Goal: Information Seeking & Learning: Find specific fact

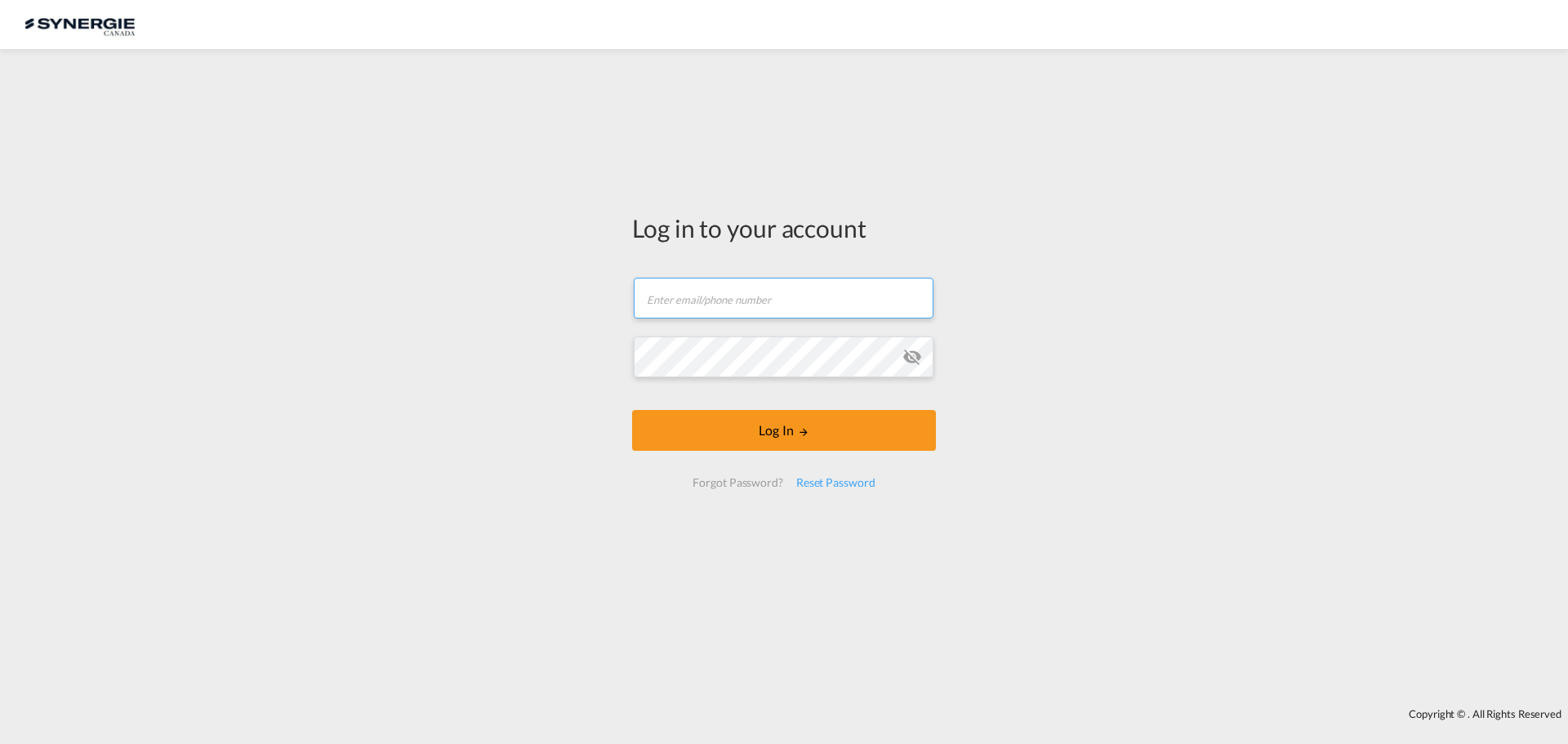
type input "[EMAIL_ADDRESS][DOMAIN_NAME]"
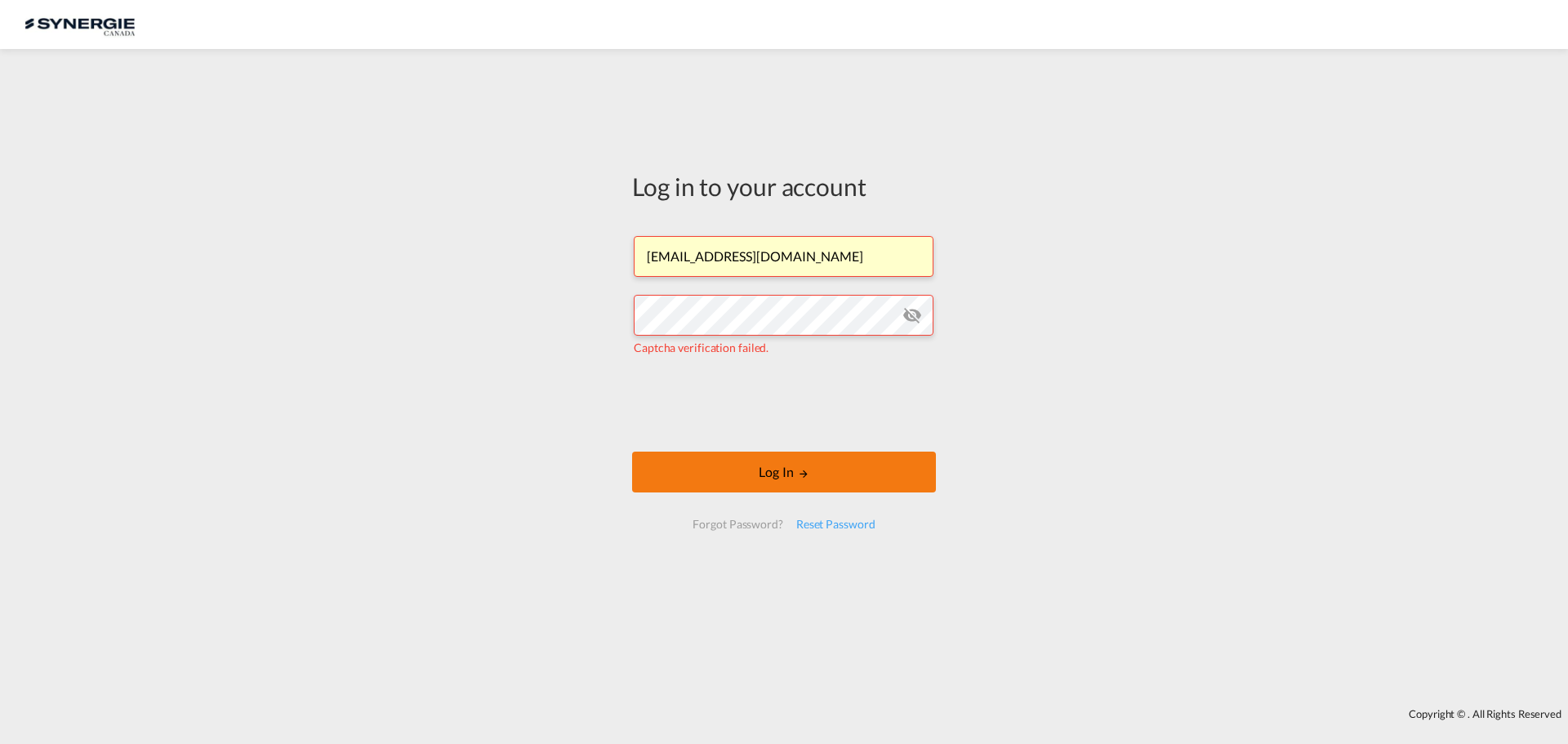
click at [899, 476] on button "Log In" at bounding box center [783, 472] width 304 height 41
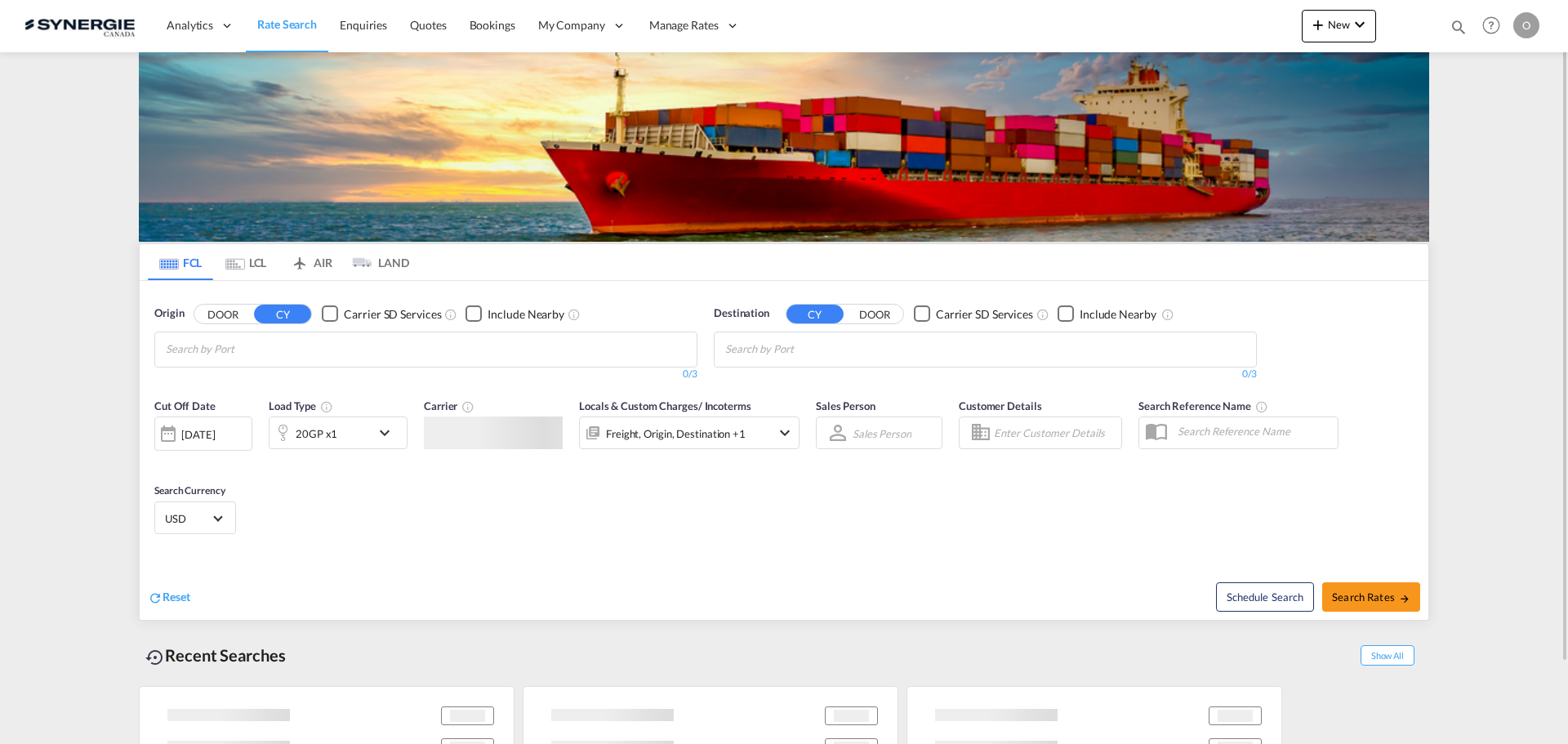
click at [1462, 31] on md-icon "icon-magnify" at bounding box center [1457, 27] width 18 height 18
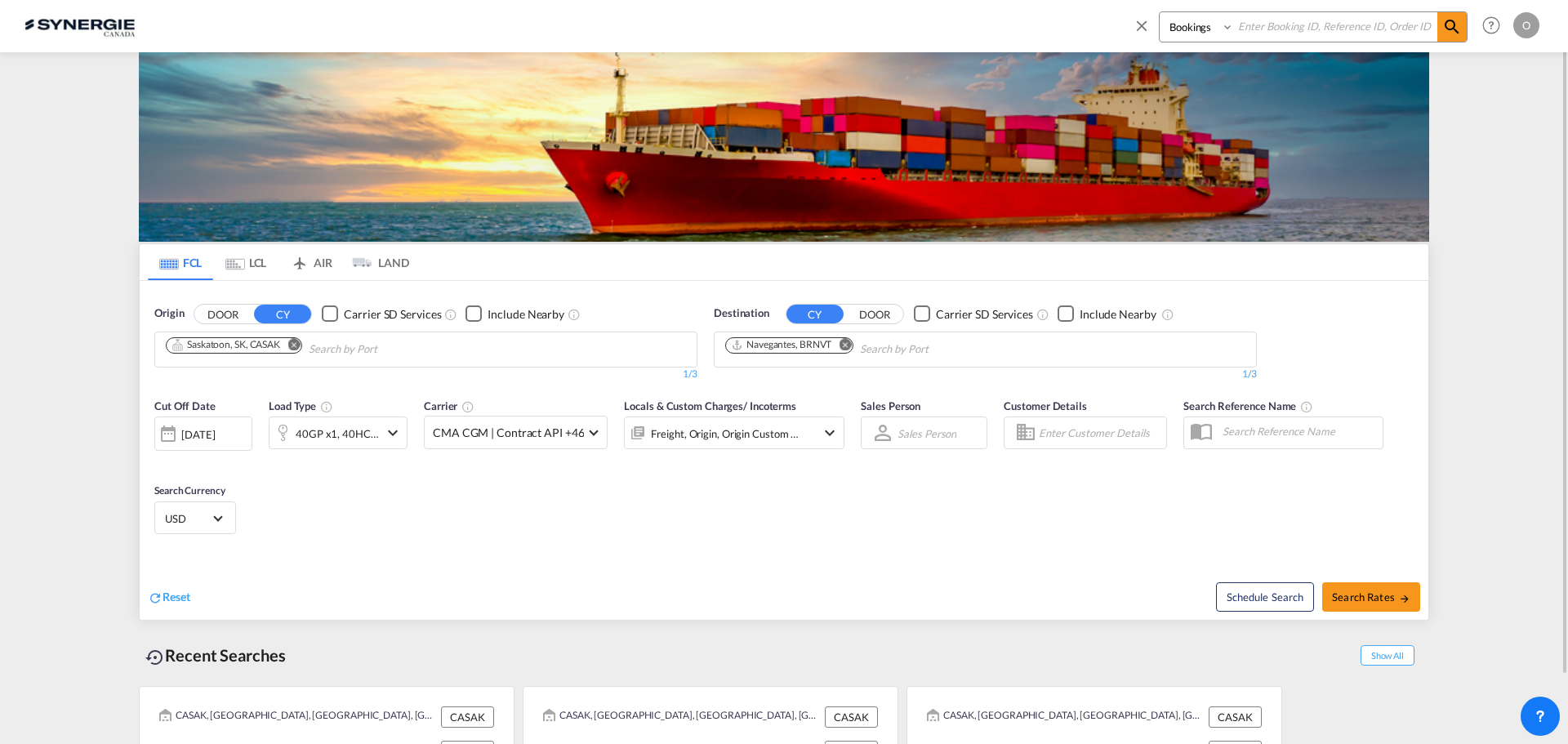
click at [1196, 31] on select "Bookings Quotes Enquiries" at bounding box center [1197, 27] width 77 height 30
select select "Quotes"
click at [1159, 12] on select "Bookings Quotes Enquiries" at bounding box center [1197, 27] width 77 height 30
click at [1287, 20] on input at bounding box center [1335, 27] width 203 height 29
paste input "SYC000014414"
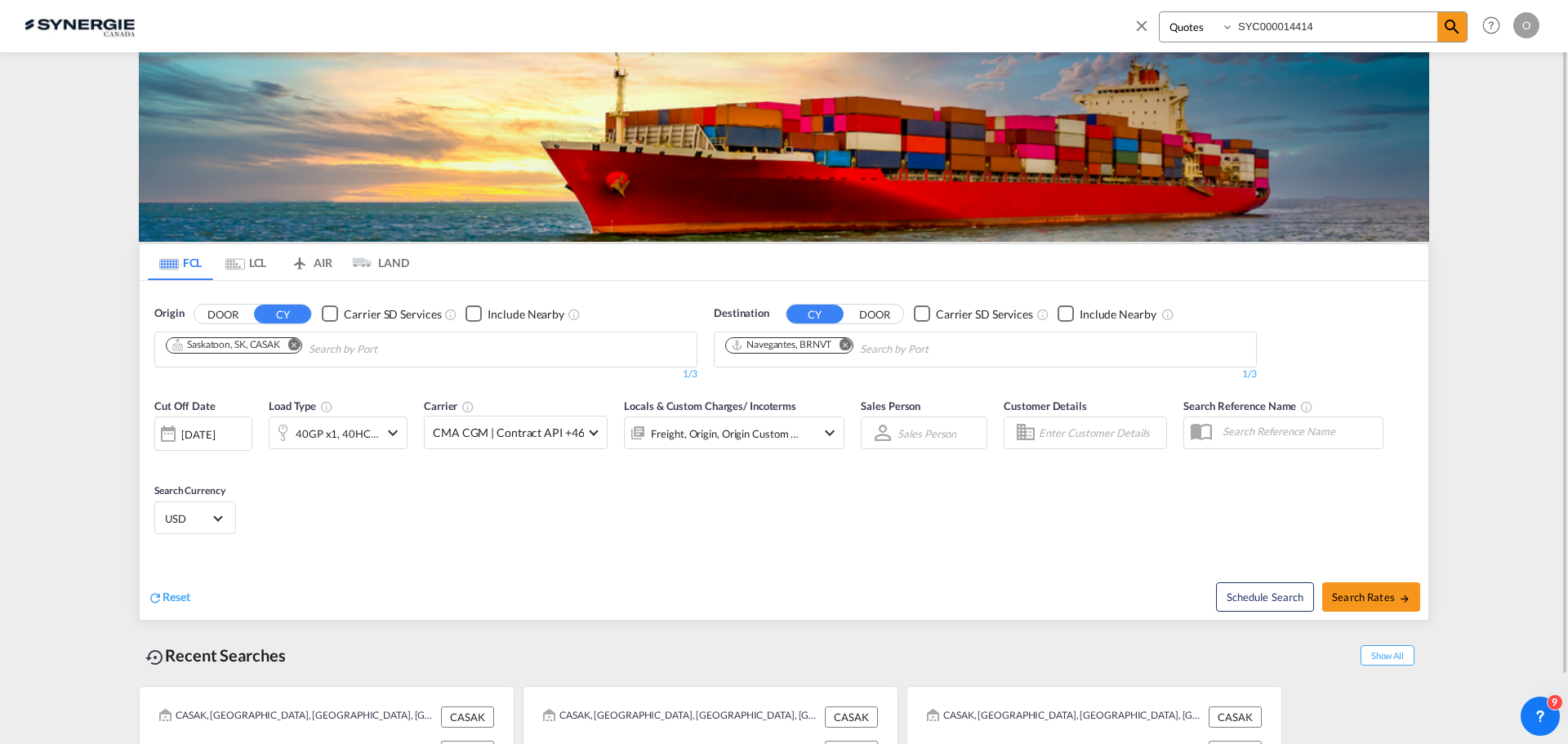
type input "SYC000014414"
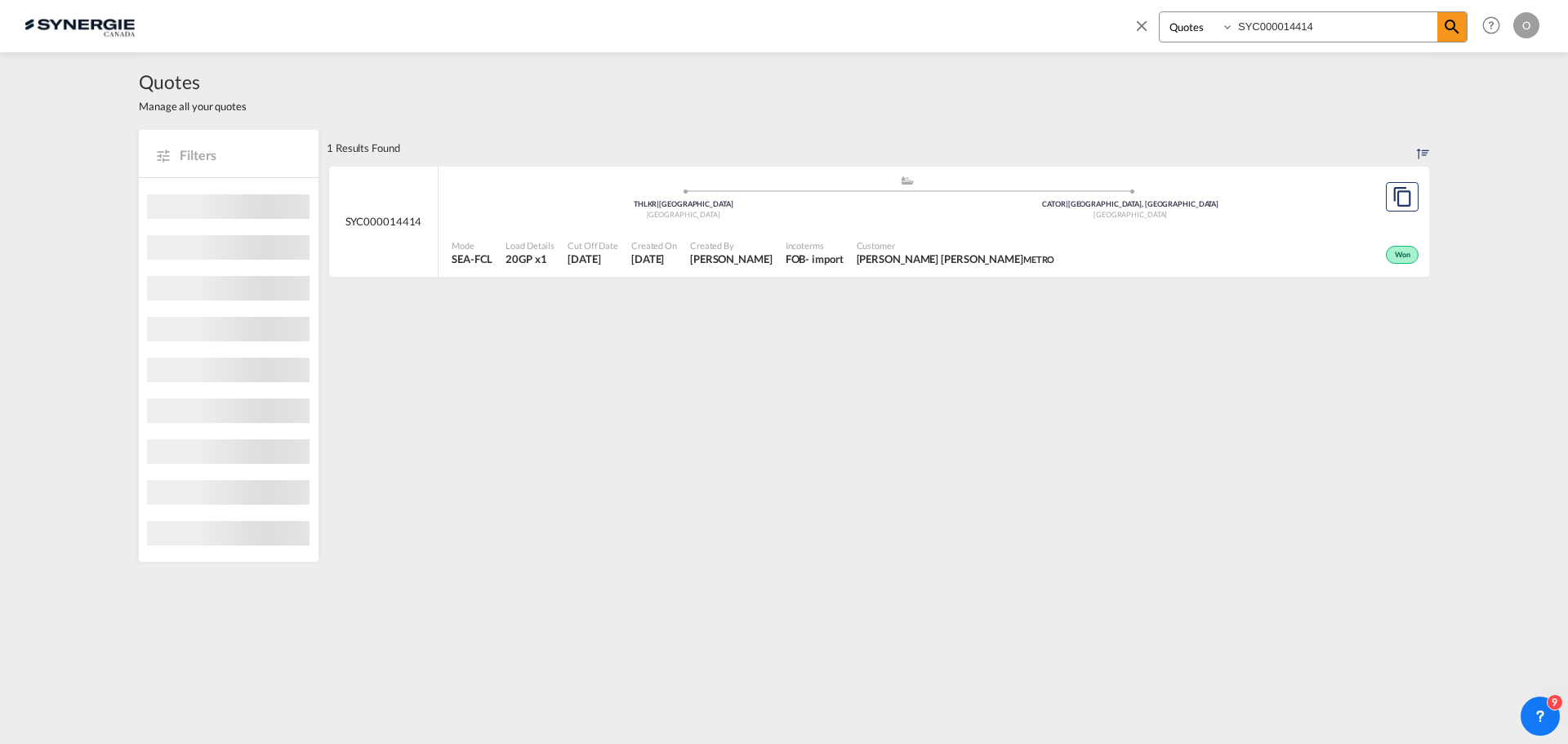
click at [1168, 253] on div "Won" at bounding box center [1241, 252] width 362 height 41
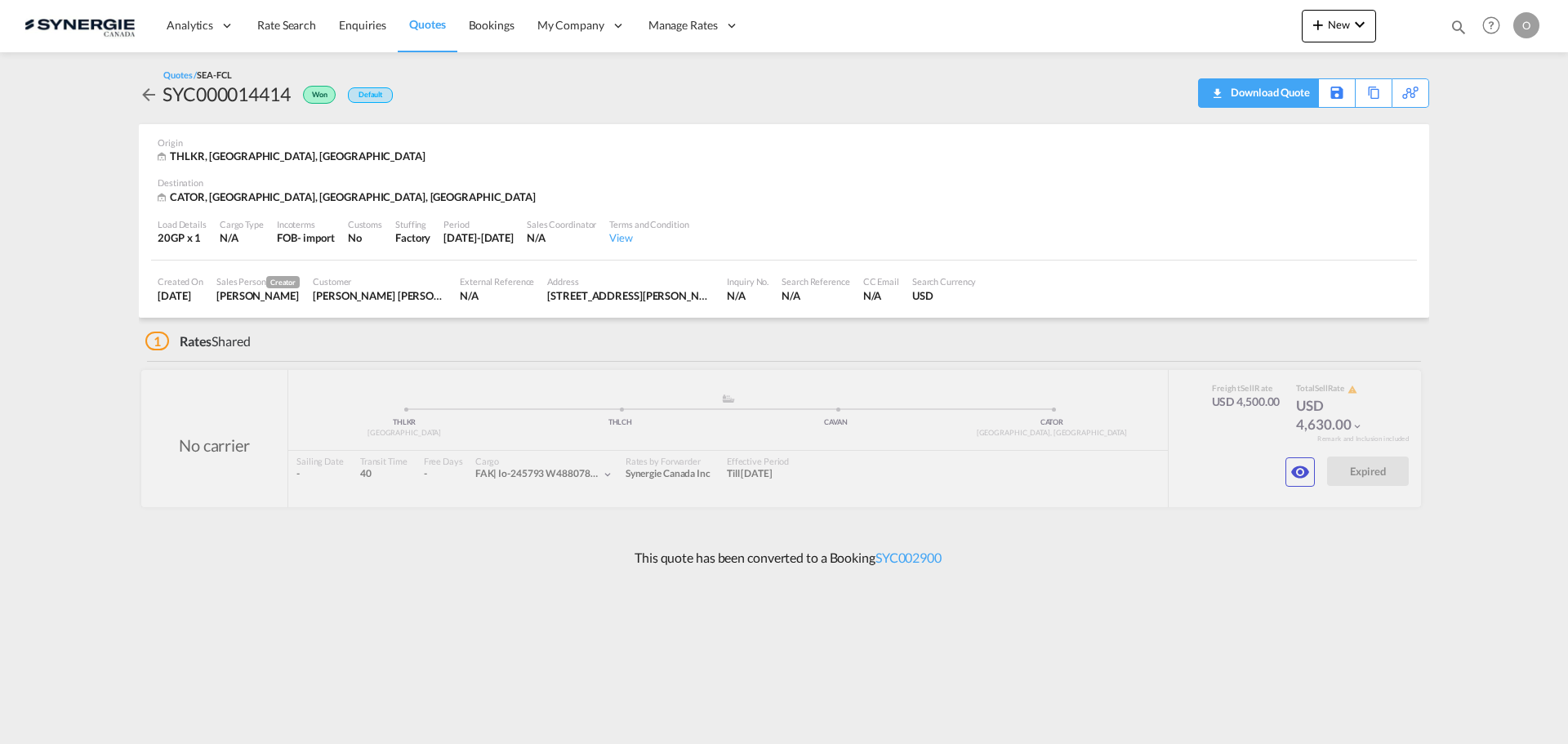
click at [1296, 100] on div "Download Quote" at bounding box center [1267, 91] width 83 height 26
click at [1458, 25] on md-icon "icon-magnify" at bounding box center [1457, 27] width 18 height 18
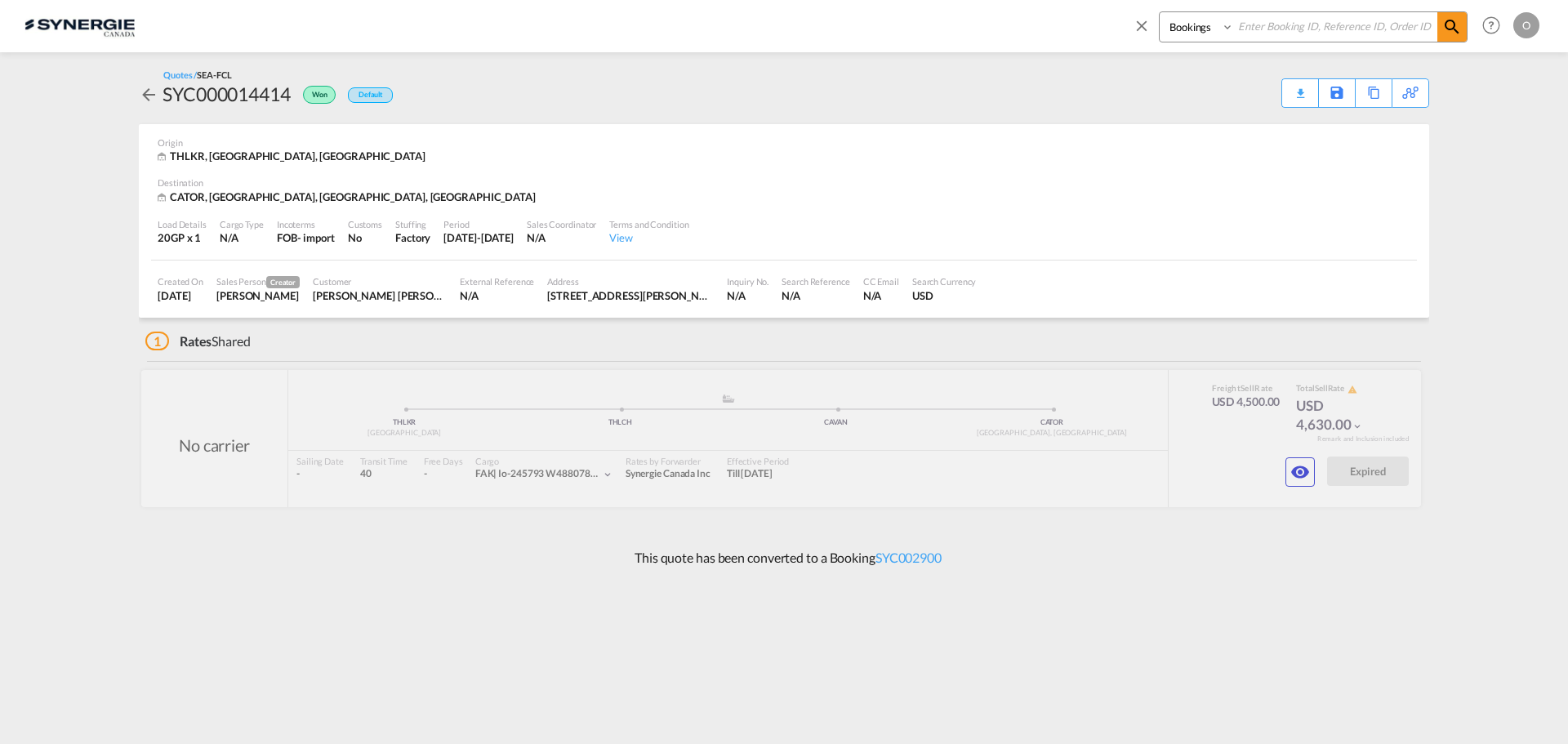
click at [1162, 20] on select "Bookings Quotes Enquiries" at bounding box center [1197, 27] width 77 height 30
select select "Quotes"
click at [1159, 12] on select "Bookings Quotes Enquiries" at bounding box center [1197, 27] width 77 height 30
paste input "SYC000014413"
type input "SYC000014413"
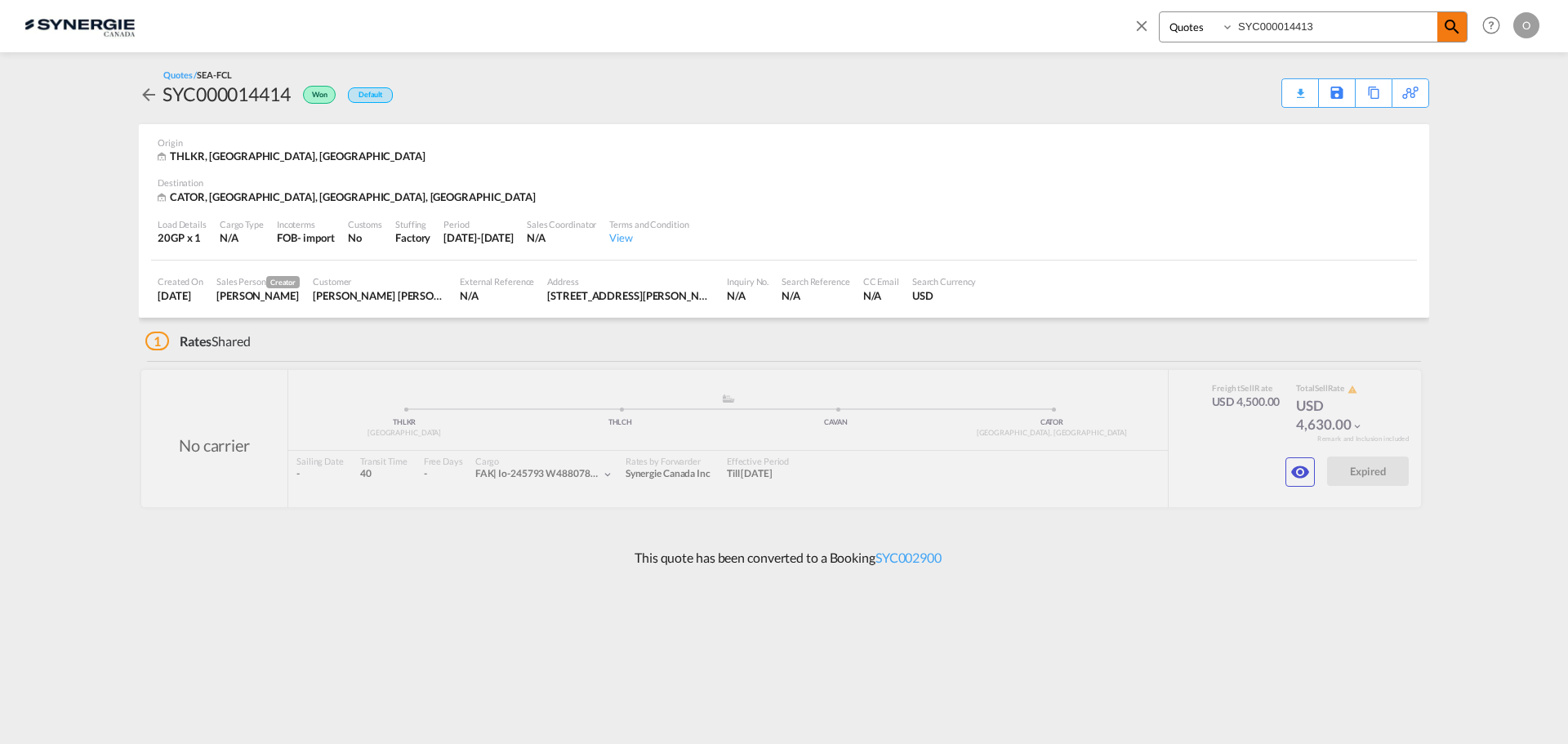
click at [1459, 20] on md-icon "icon-magnify" at bounding box center [1452, 27] width 20 height 20
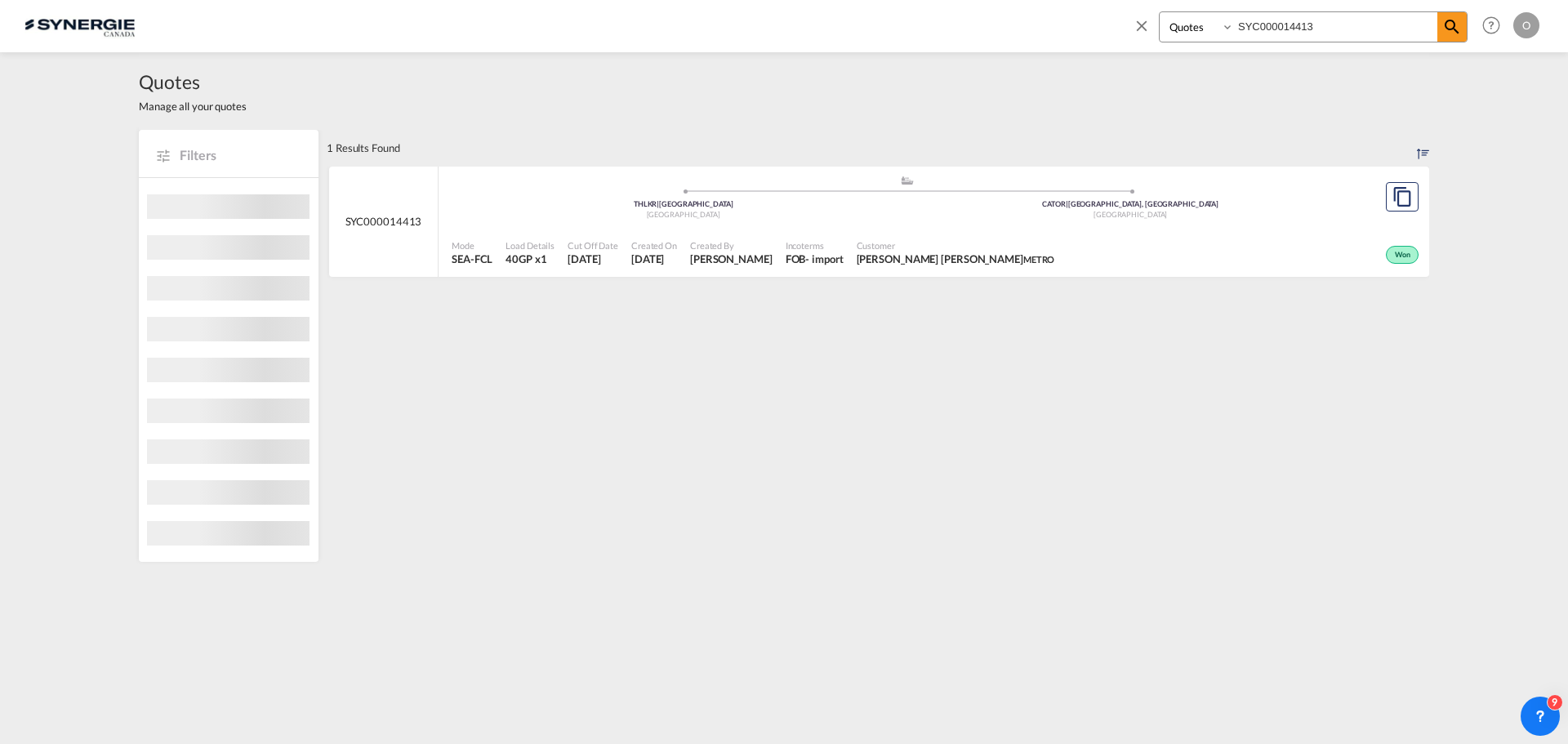
click at [1267, 258] on div "Won" at bounding box center [1241, 252] width 362 height 41
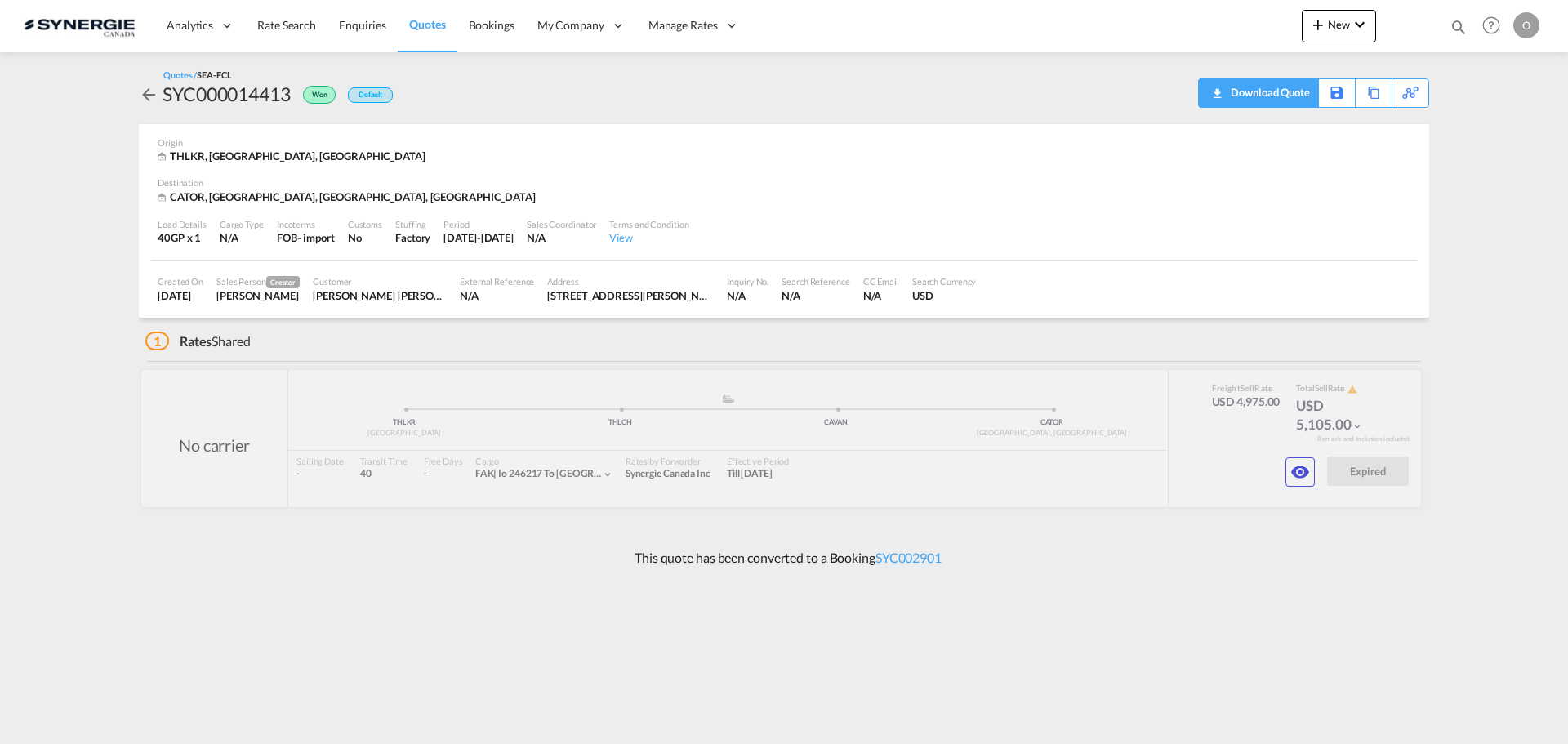
click at [1286, 99] on div "Download Quote" at bounding box center [1267, 91] width 83 height 26
click at [1463, 30] on md-icon "icon-magnify" at bounding box center [1457, 27] width 18 height 18
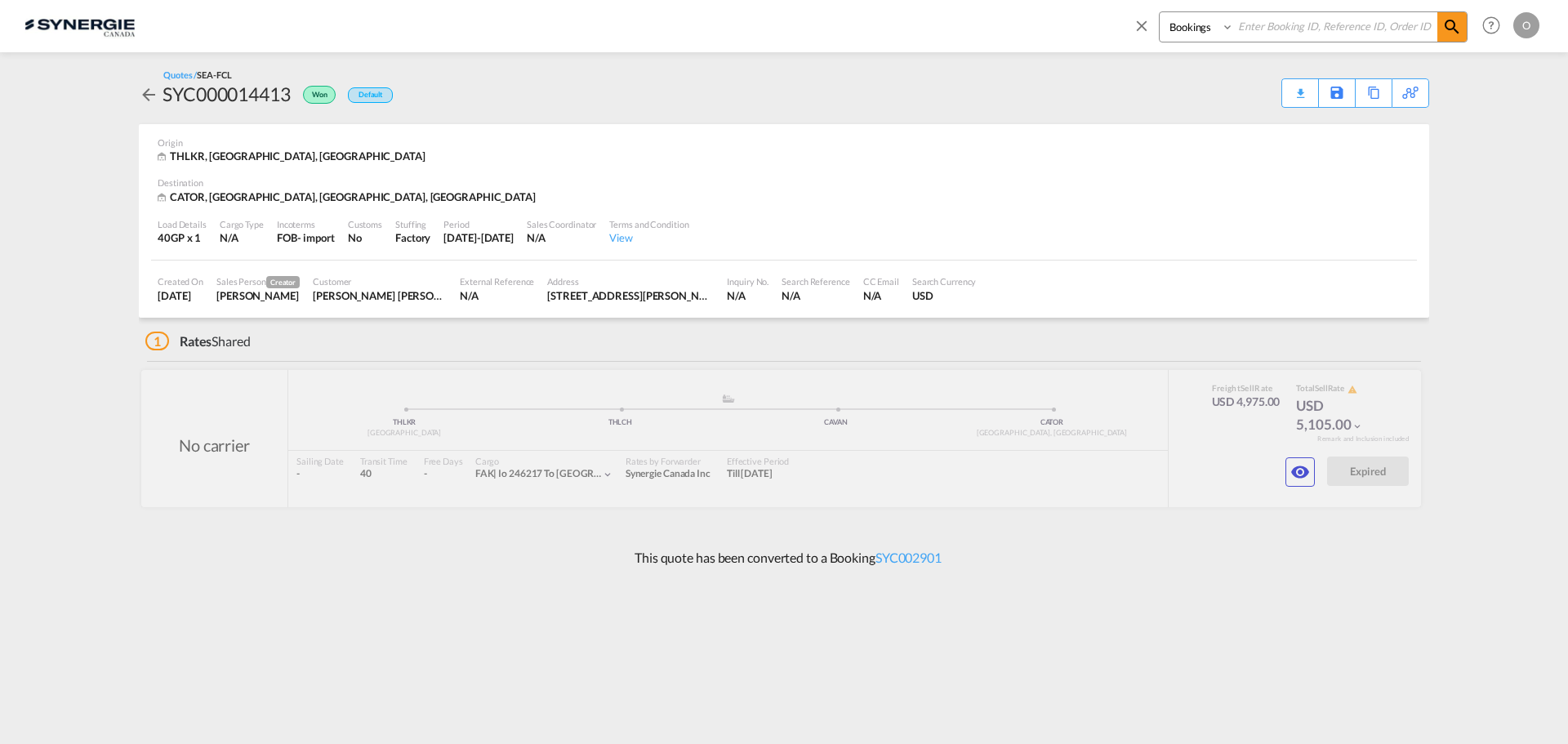
click at [1191, 26] on select "Bookings Quotes Enquiries" at bounding box center [1197, 27] width 77 height 30
select select "Quotes"
click at [1159, 12] on select "Bookings Quotes Enquiries" at bounding box center [1197, 27] width 77 height 30
paste input "SYC000014901"
type input "SYC000014901"
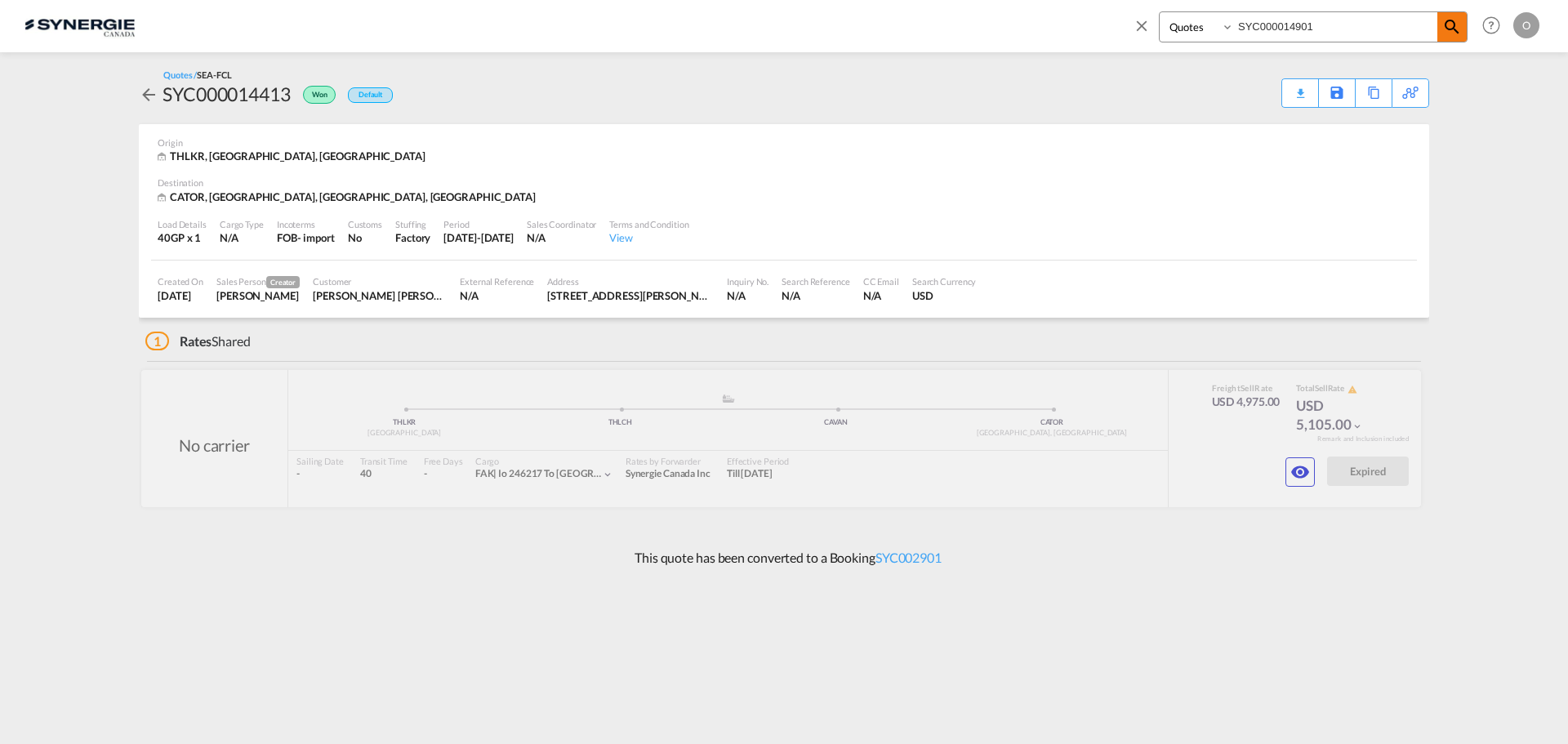
click at [1450, 34] on md-icon "icon-magnify" at bounding box center [1452, 27] width 20 height 20
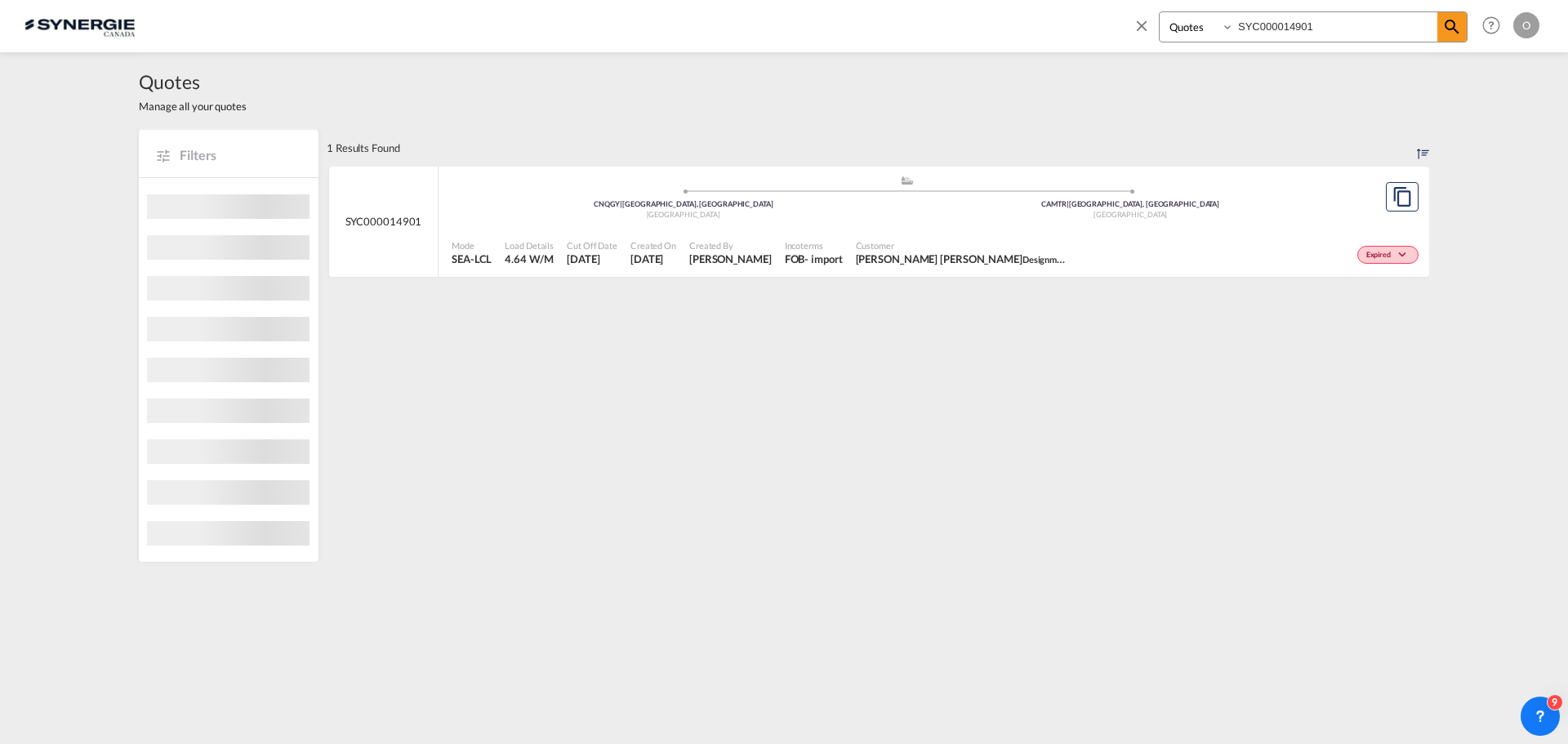
click at [1268, 252] on div "Expired" at bounding box center [1248, 252] width 348 height 41
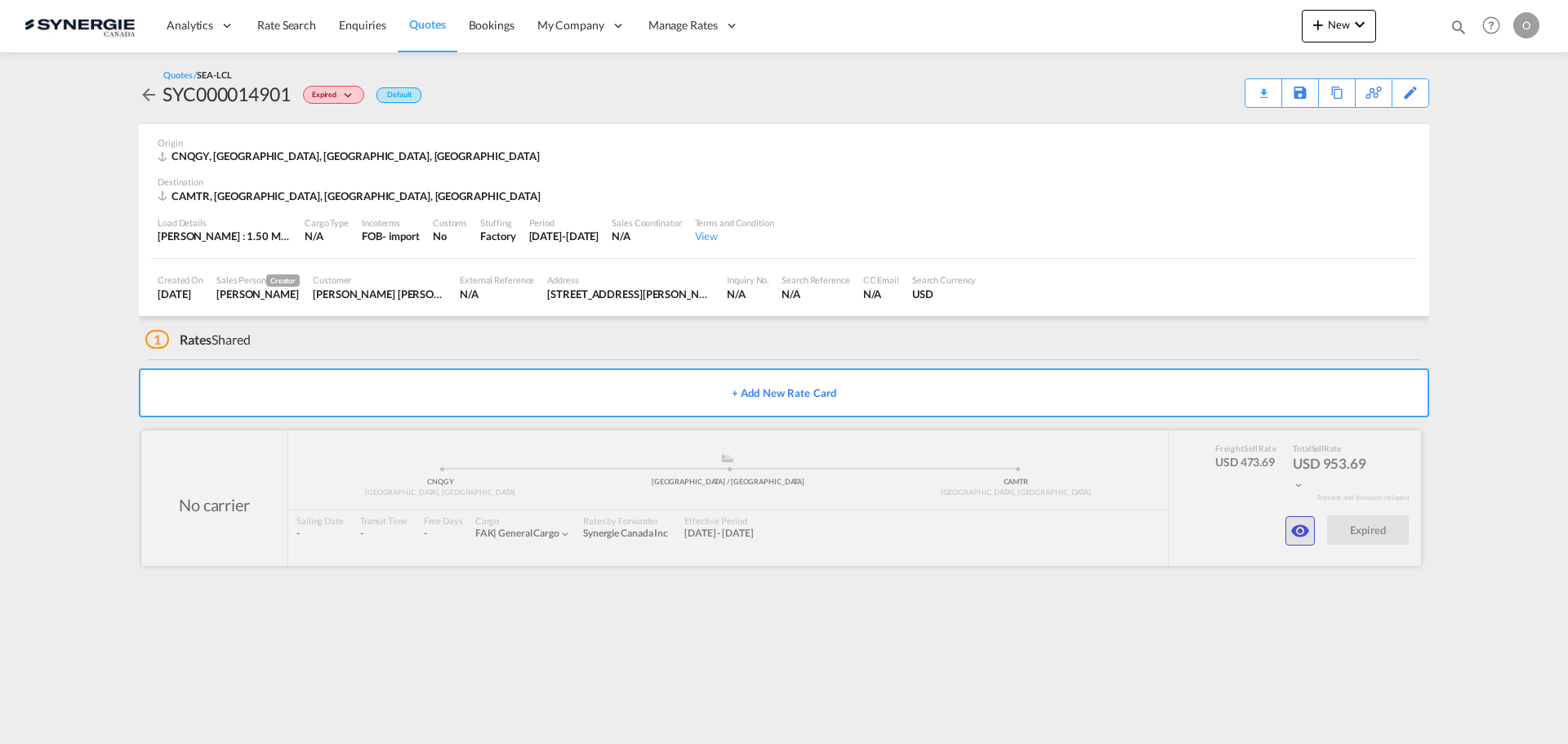
click at [1302, 534] on md-icon "icon-eye" at bounding box center [1299, 531] width 20 height 20
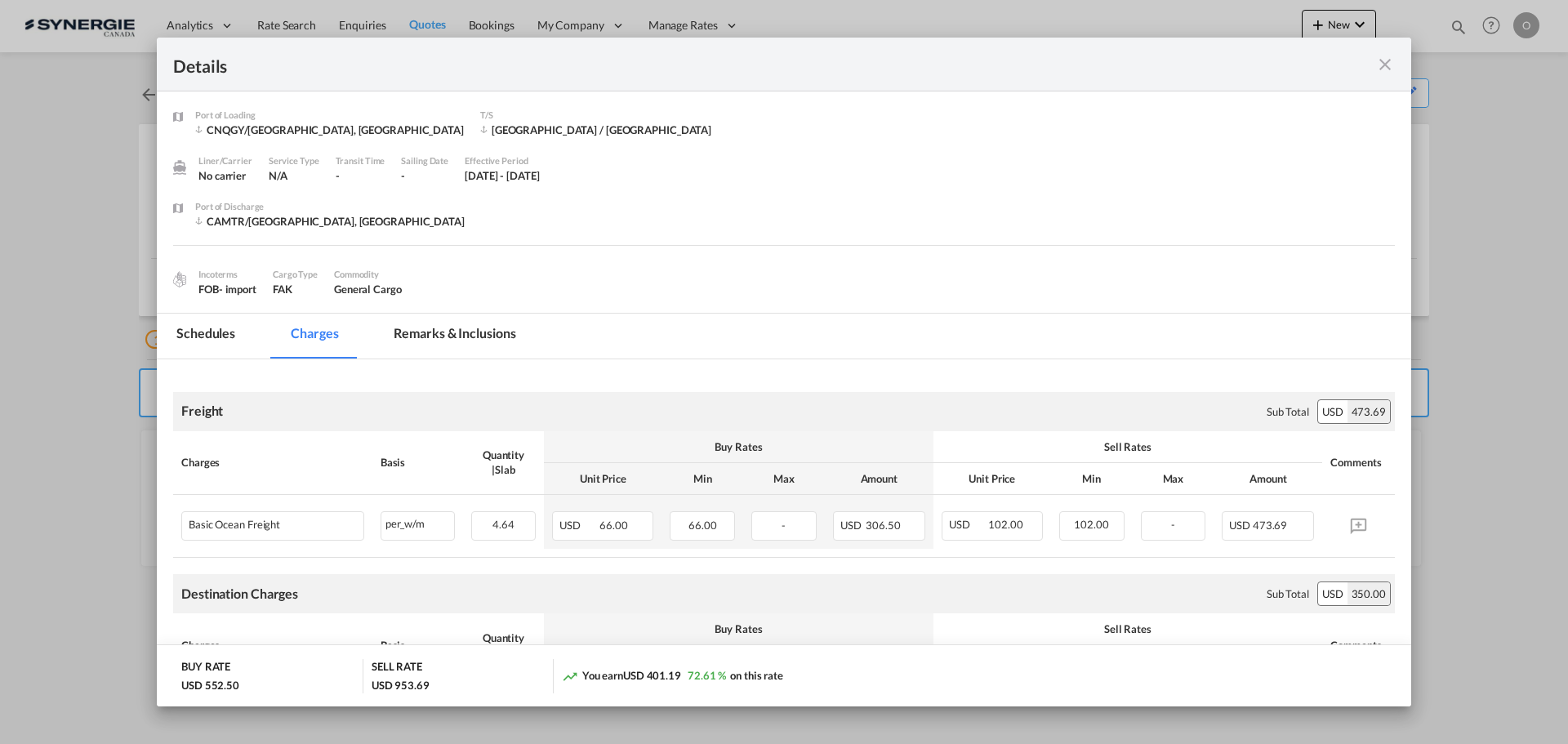
click at [1388, 72] on md-icon "icon-close fg-AAA8AD m-0 cursor" at bounding box center [1384, 64] width 20 height 20
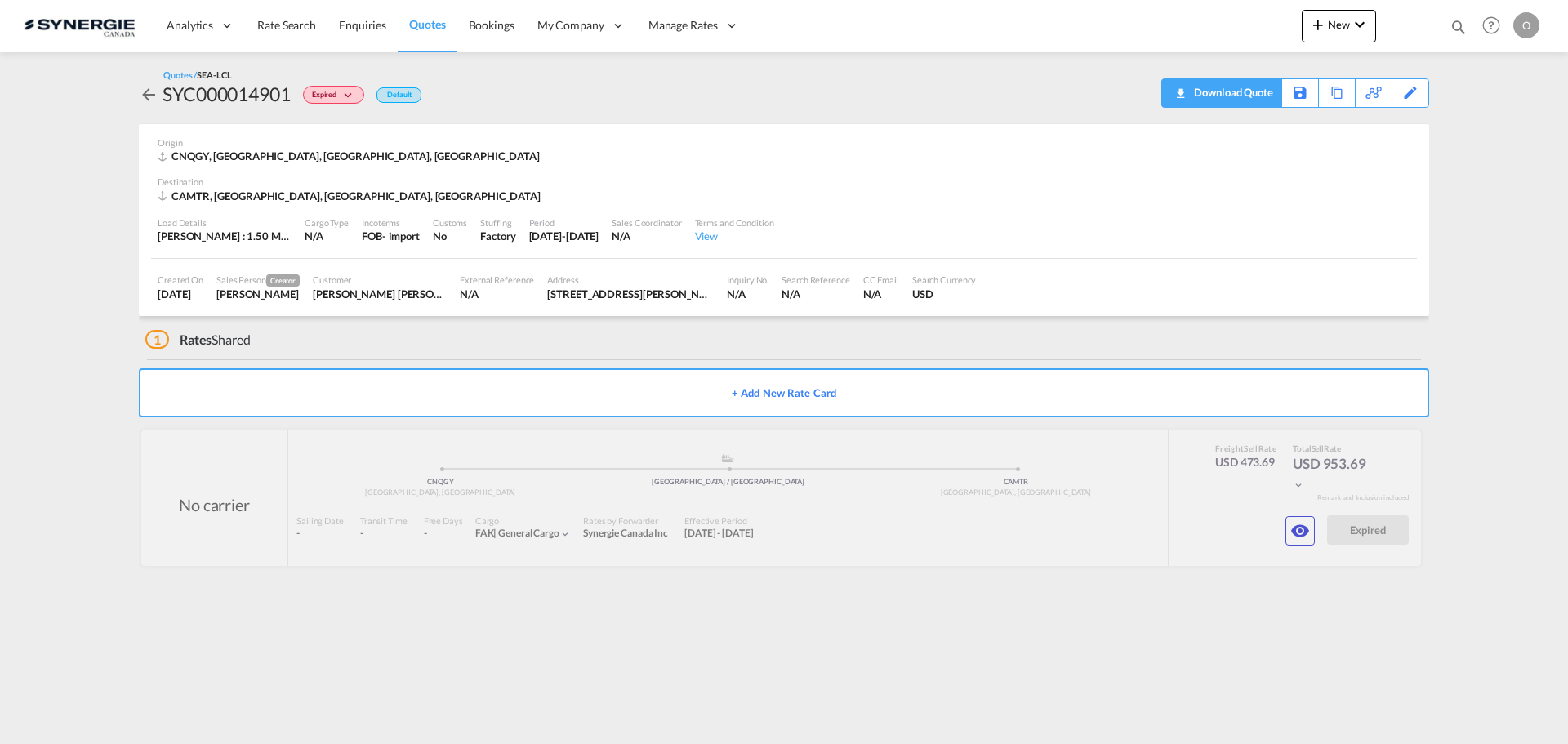
click at [1185, 94] on md-icon "icon-download" at bounding box center [1179, 88] width 20 height 12
click at [1308, 533] on md-icon "icon-eye" at bounding box center [1299, 531] width 20 height 20
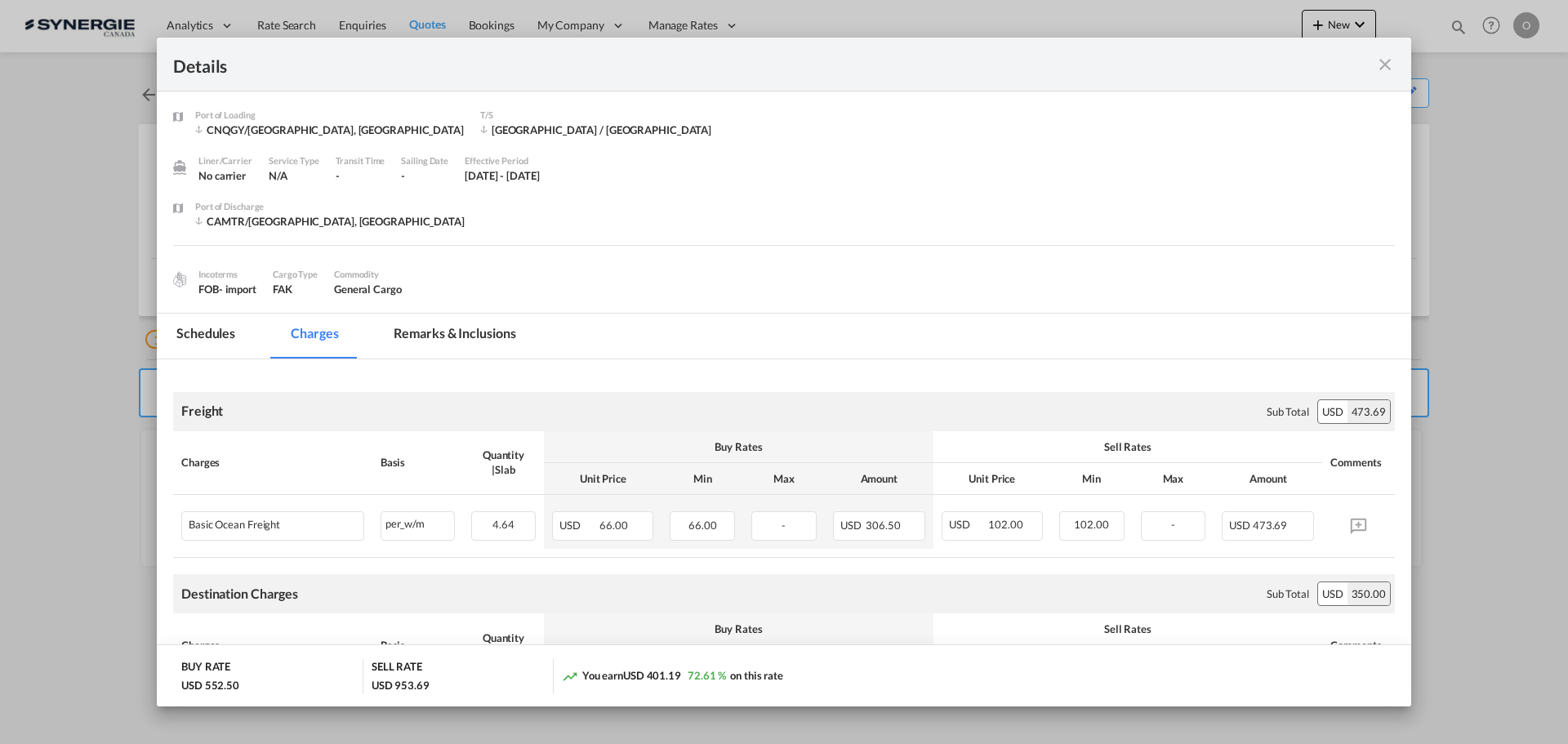
click at [487, 335] on md-tab-item "Remarks & Inclusions" at bounding box center [454, 335] width 161 height 45
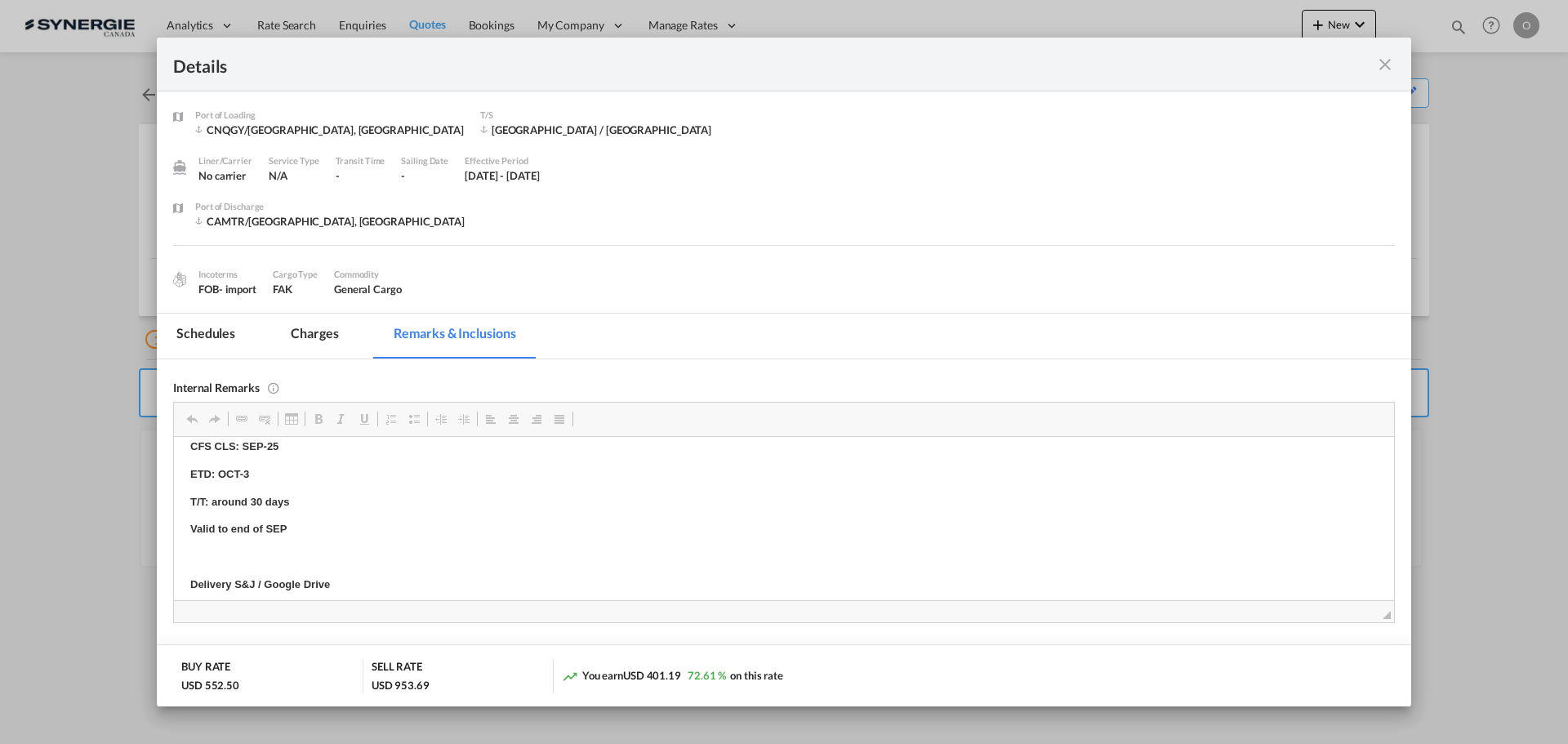
scroll to position [300, 0]
click at [216, 346] on md-tab-item "Schedules" at bounding box center [206, 335] width 98 height 45
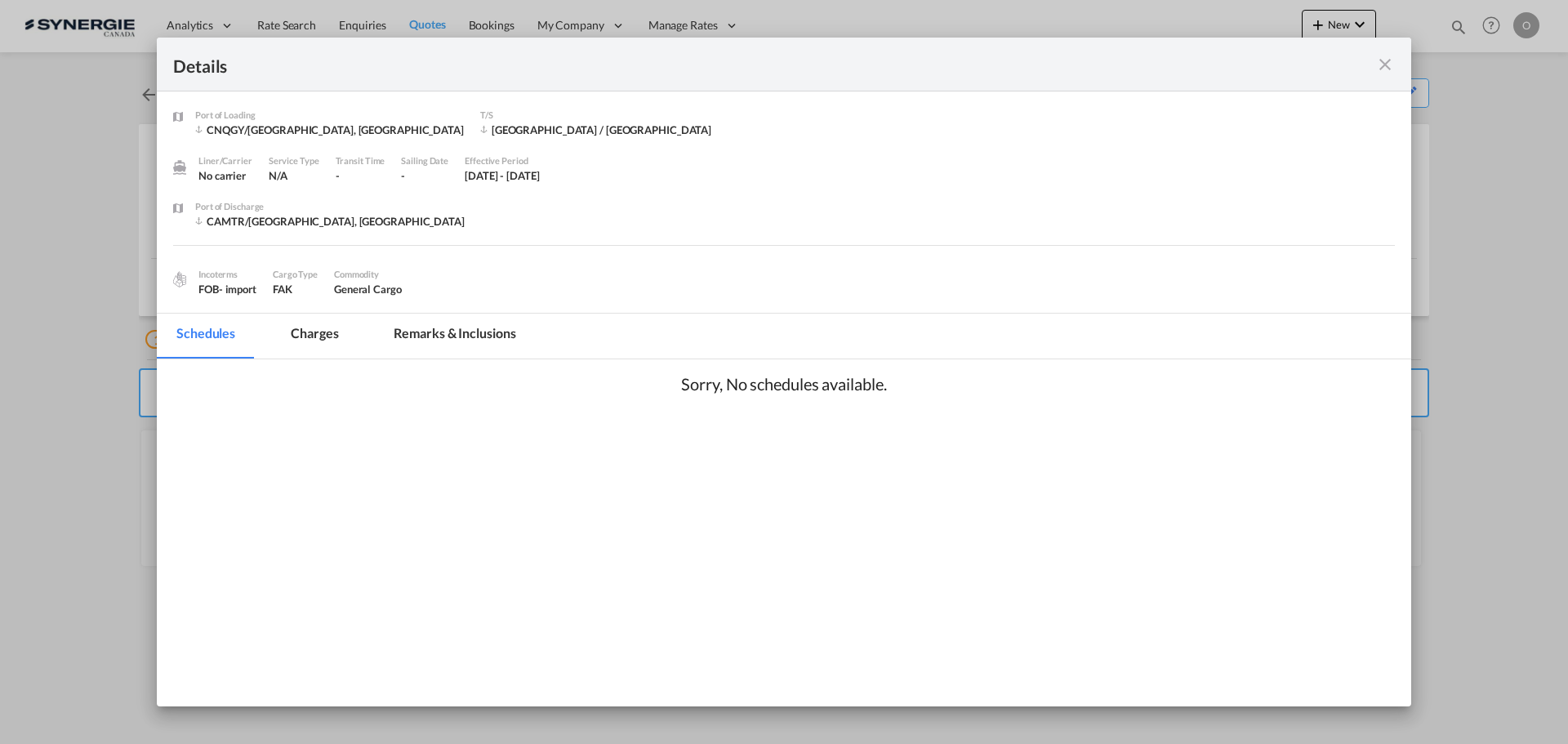
click at [329, 338] on md-tab-item "Charges" at bounding box center [314, 335] width 87 height 45
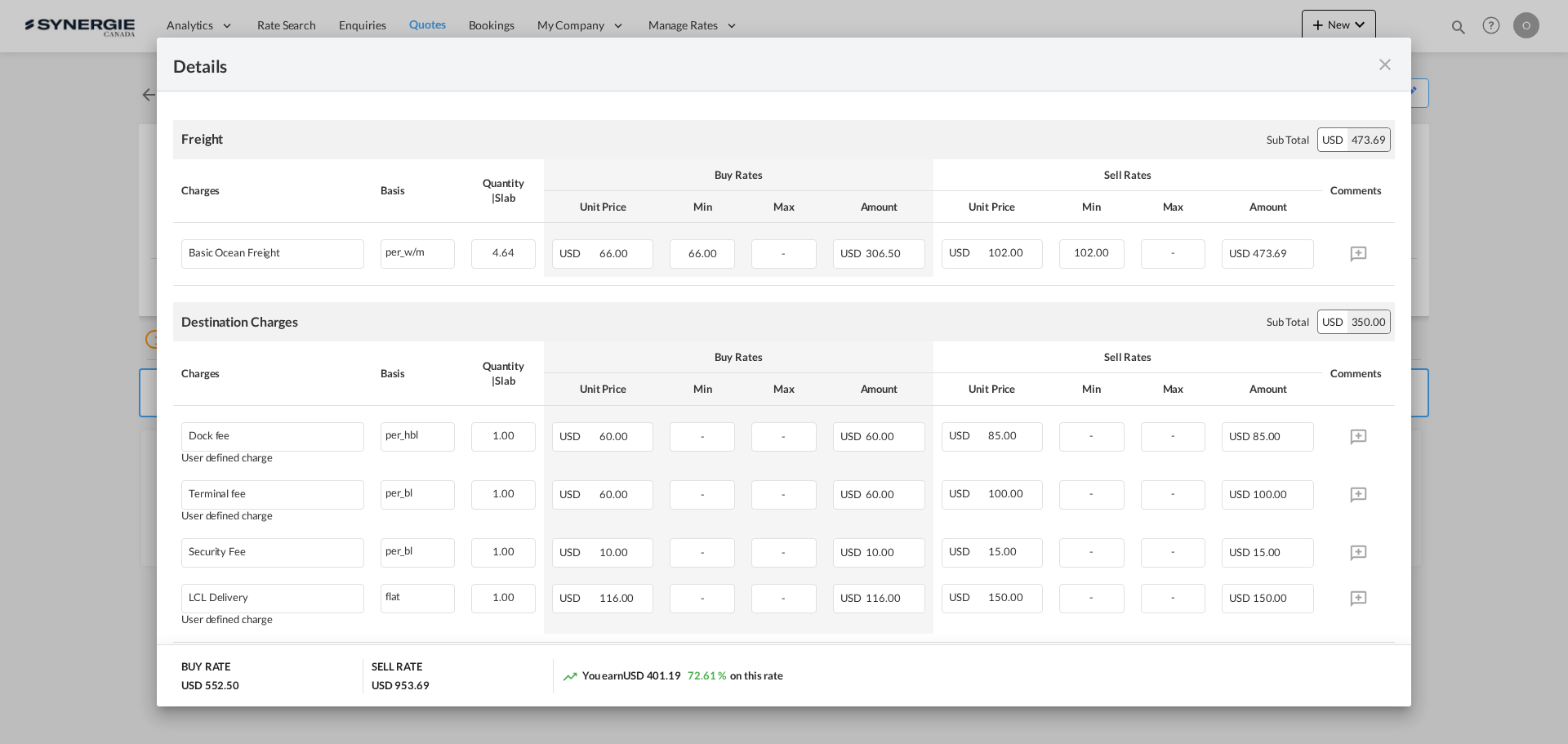
scroll to position [409, 0]
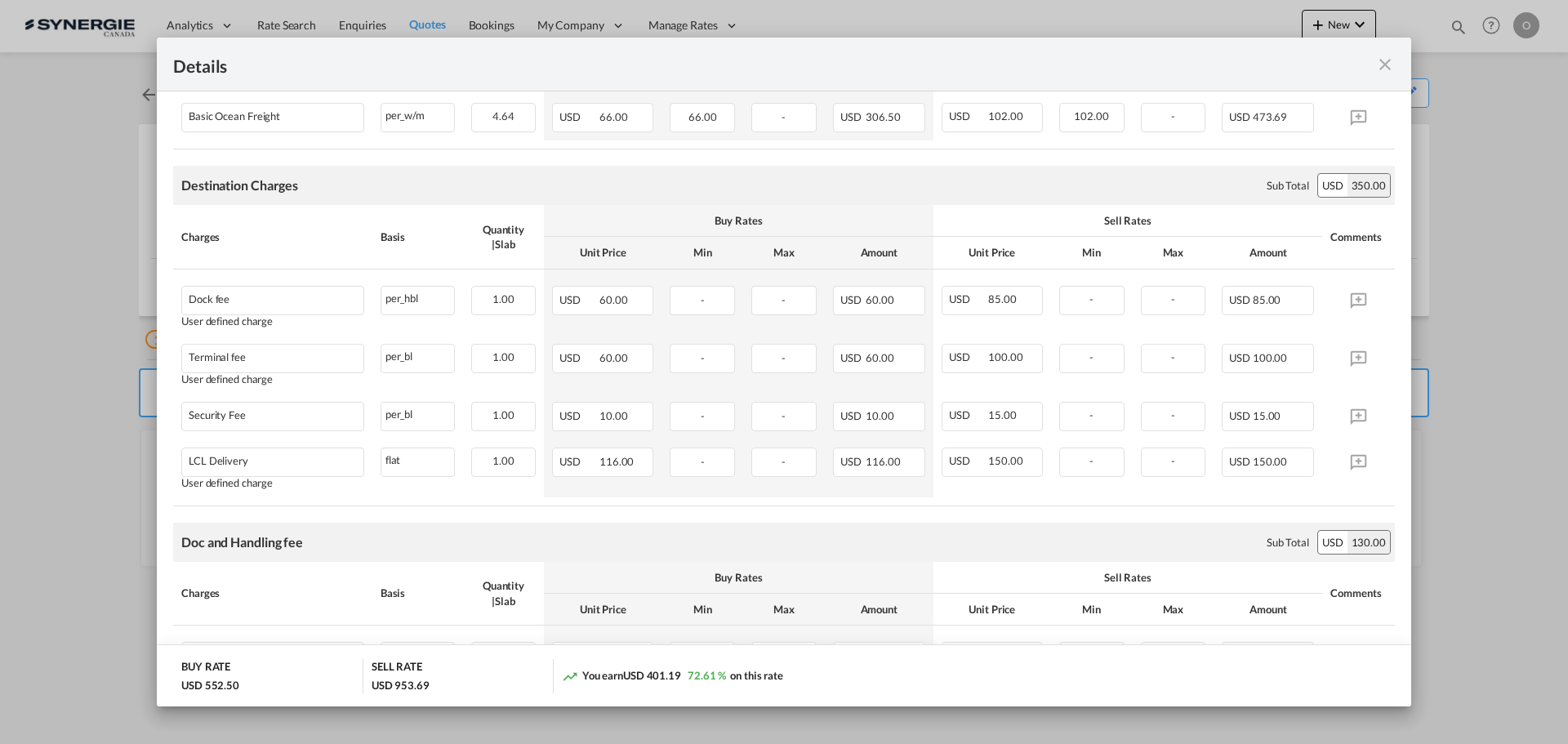
click at [1385, 63] on md-icon "icon-close fg-AAA8AD m-0 cursor" at bounding box center [1384, 64] width 20 height 20
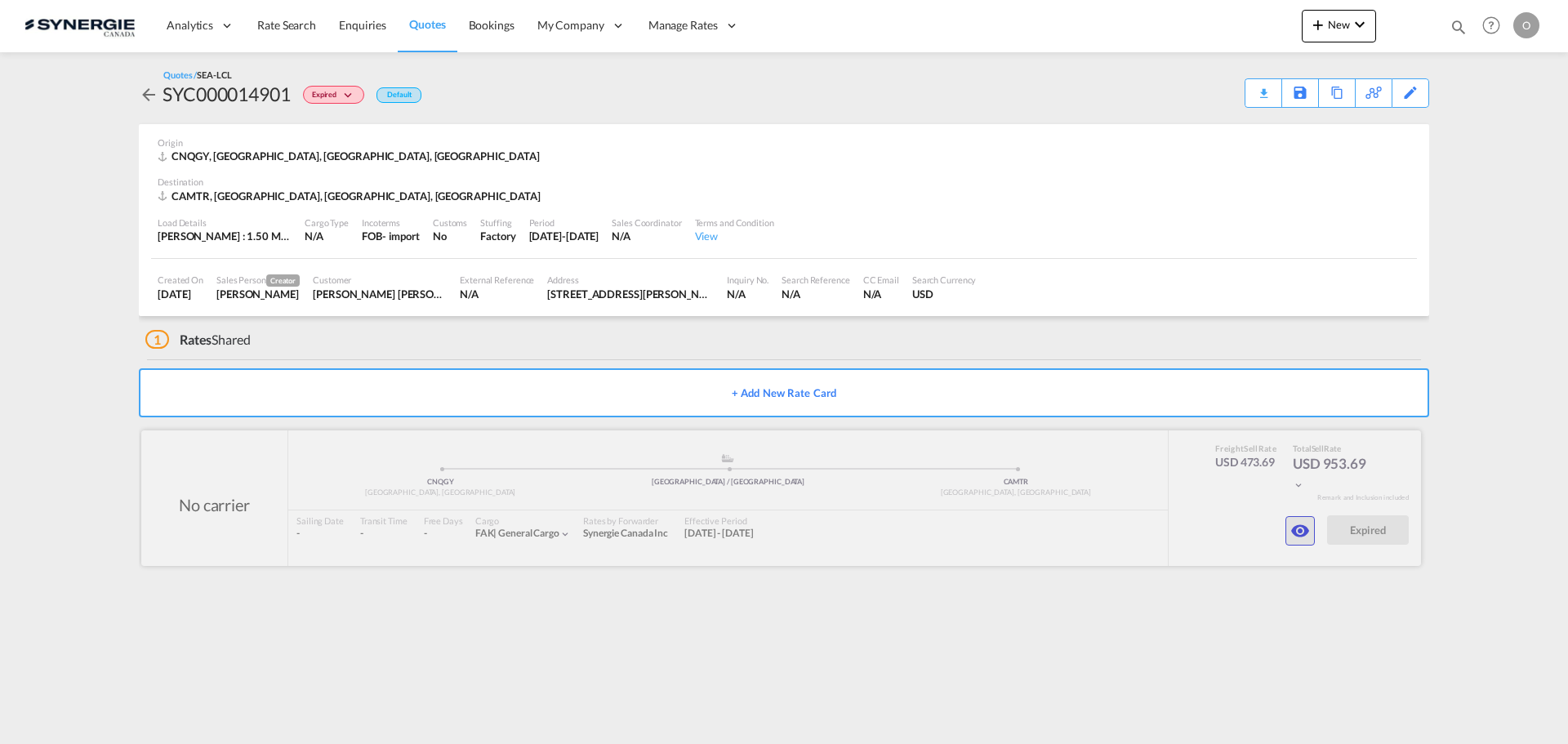
click at [1294, 528] on md-icon "icon-eye" at bounding box center [1299, 531] width 20 height 20
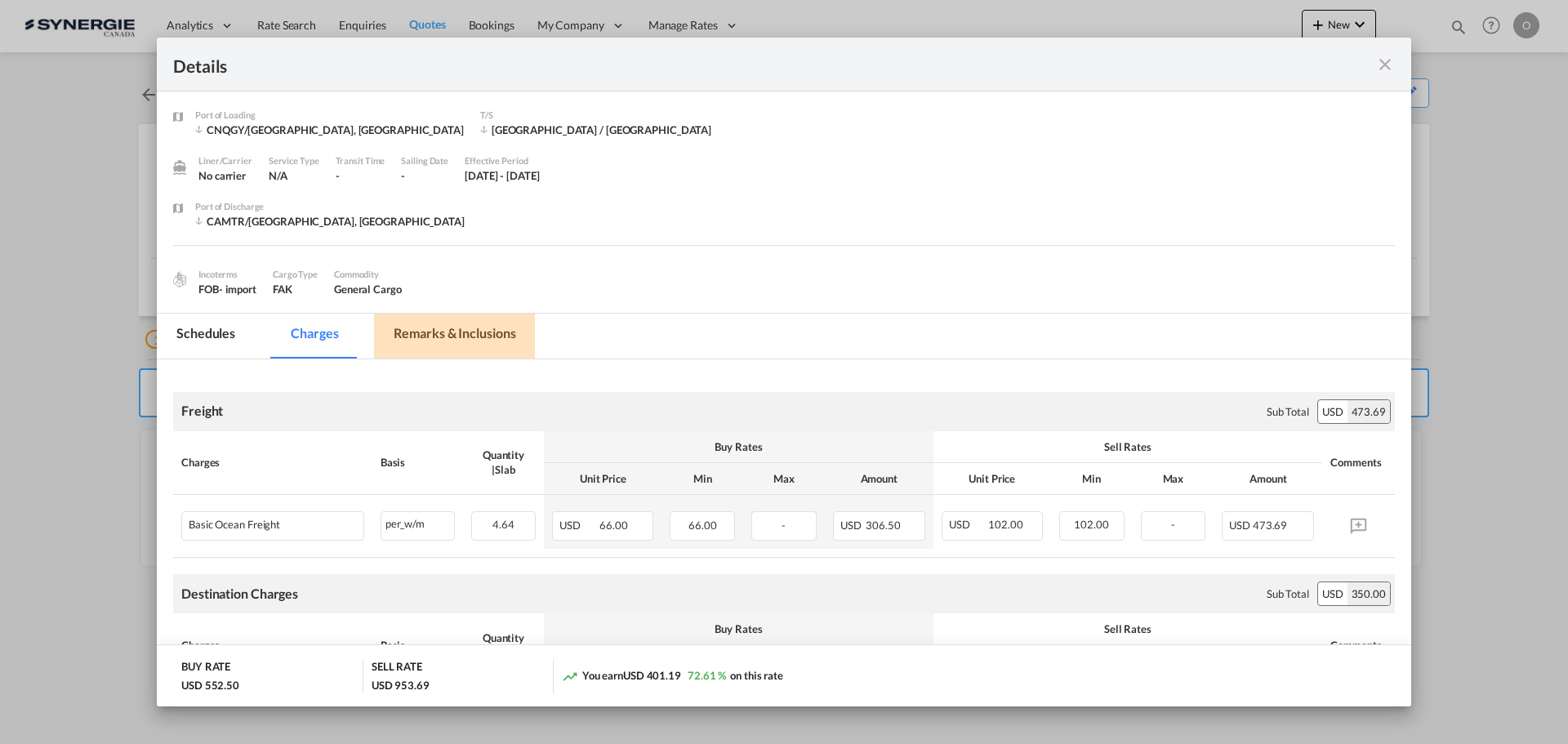
click at [437, 325] on md-tab-item "Remarks & Inclusions" at bounding box center [454, 335] width 161 height 45
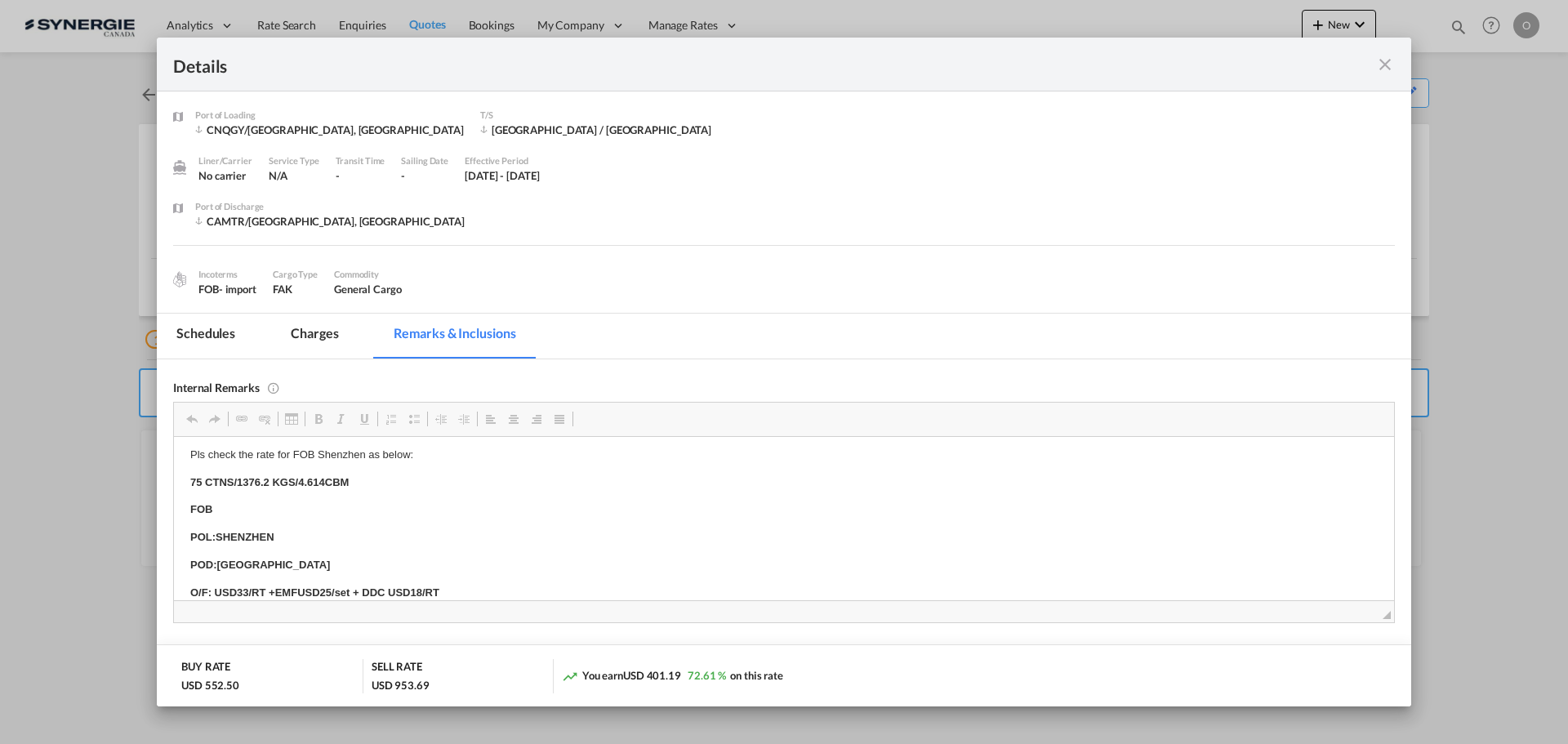
scroll to position [29, 0]
click at [1377, 65] on md-icon "icon-close fg-AAA8AD m-0 cursor" at bounding box center [1384, 64] width 20 height 20
